Goal: Use online tool/utility: Utilize a website feature to perform a specific function

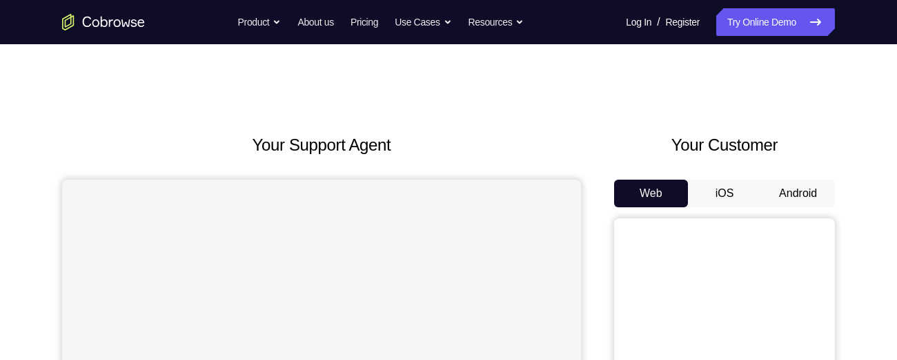
click at [795, 182] on button "Android" at bounding box center [798, 193] width 74 height 28
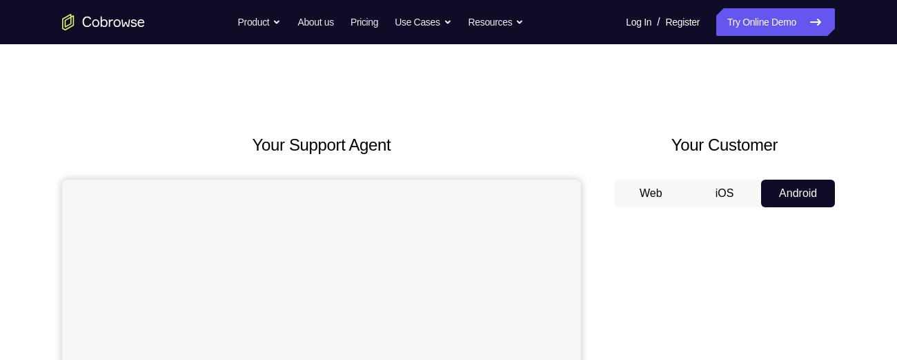
click at [795, 182] on button "Android" at bounding box center [798, 193] width 74 height 28
click at [805, 195] on button "Android" at bounding box center [798, 193] width 74 height 28
click at [786, 198] on button "Android" at bounding box center [798, 193] width 74 height 28
click at [794, 17] on link "Try Online Demo" at bounding box center [776, 22] width 119 height 28
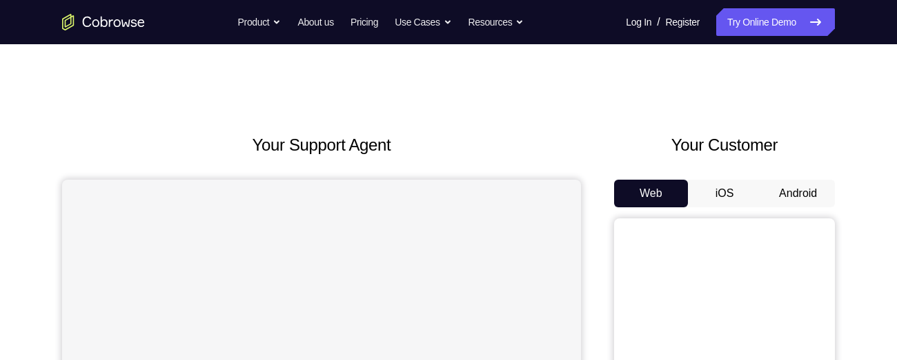
click at [810, 197] on button "Android" at bounding box center [798, 193] width 74 height 28
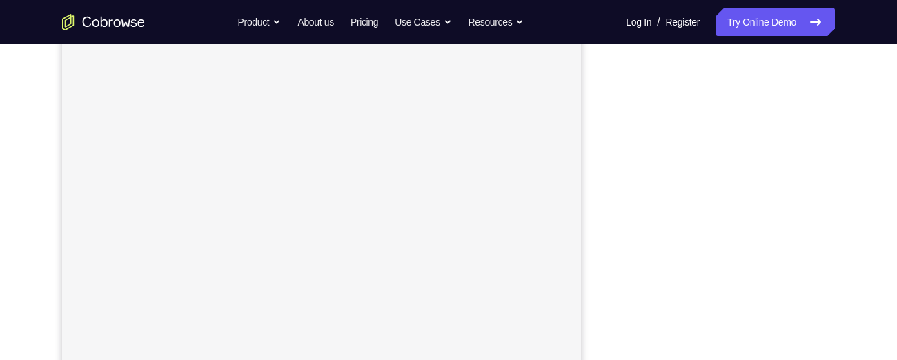
scroll to position [272, 0]
